Goal: Find specific page/section: Find specific page/section

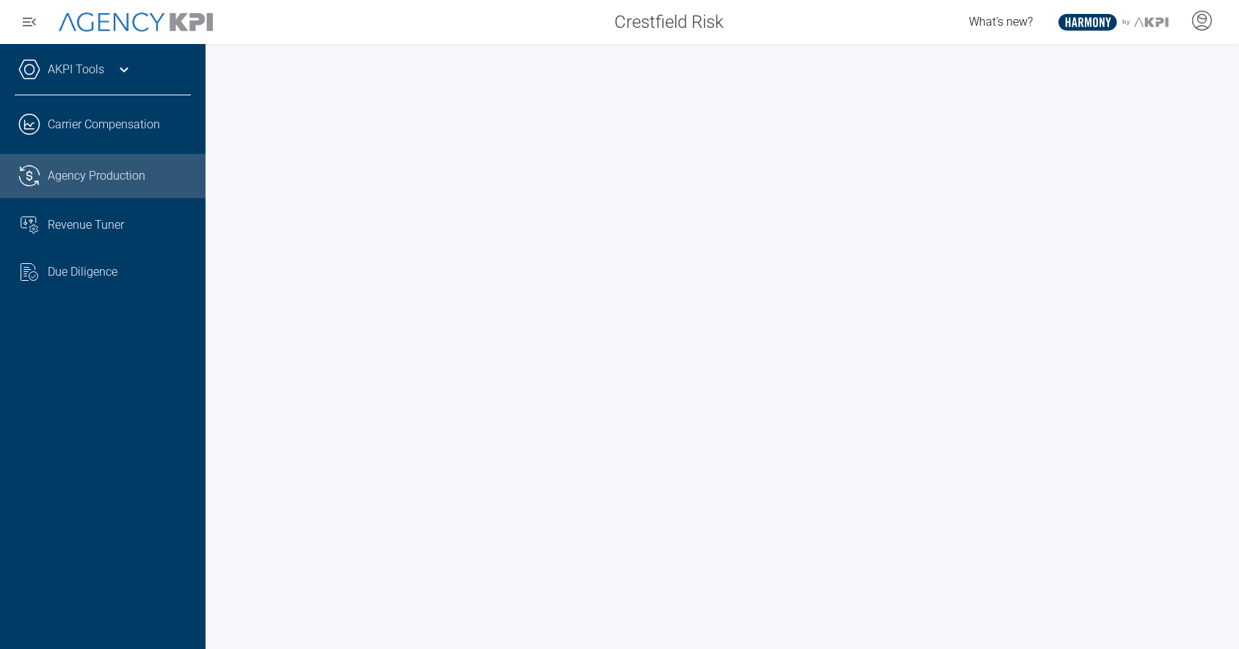
click at [123, 175] on span "Agency Production" at bounding box center [97, 176] width 98 height 18
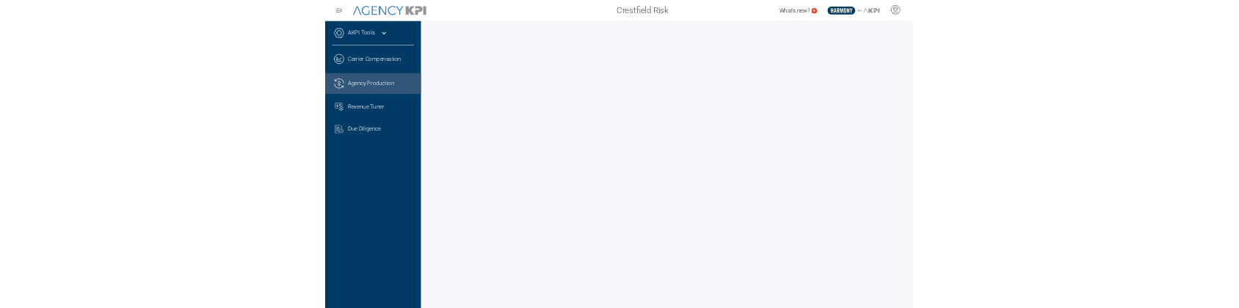
scroll to position [0, 5]
